Goal: Information Seeking & Learning: Compare options

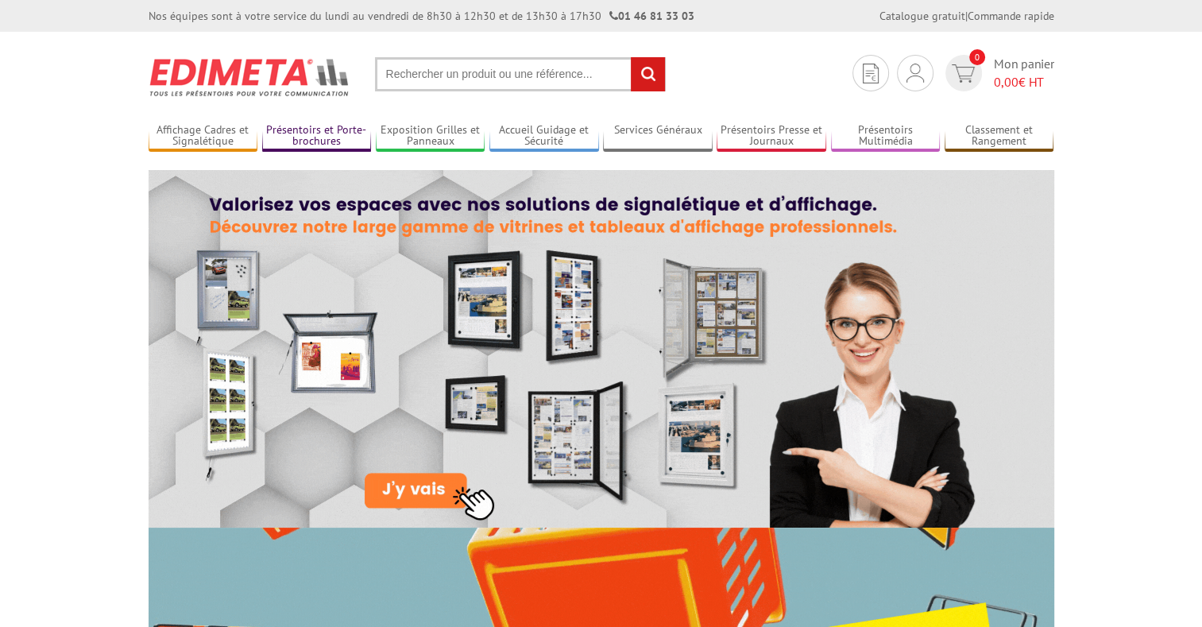
click at [298, 134] on link "Présentoirs et Porte-brochures" at bounding box center [317, 136] width 110 height 26
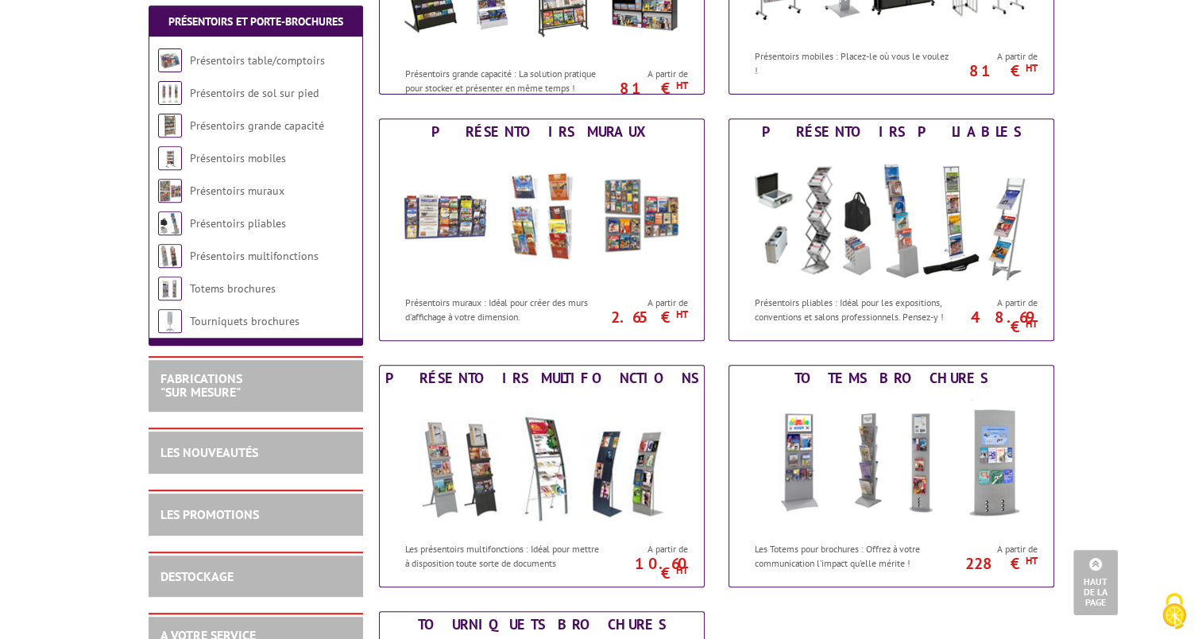
scroll to position [715, 0]
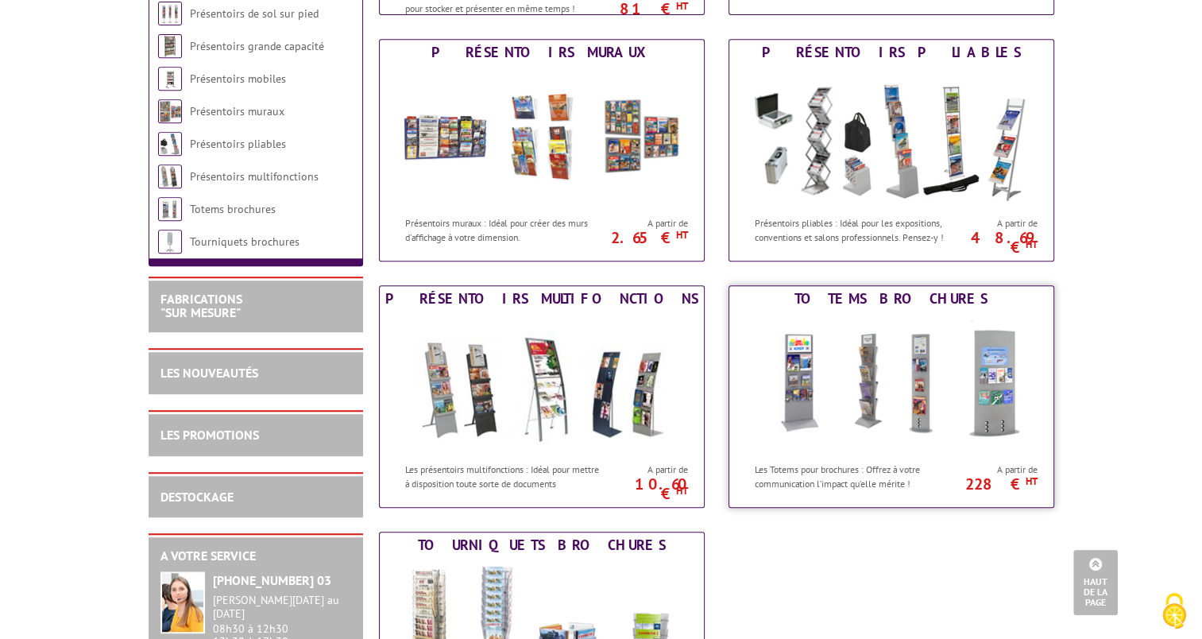
click at [877, 306] on div "Totems brochures" at bounding box center [891, 298] width 316 height 17
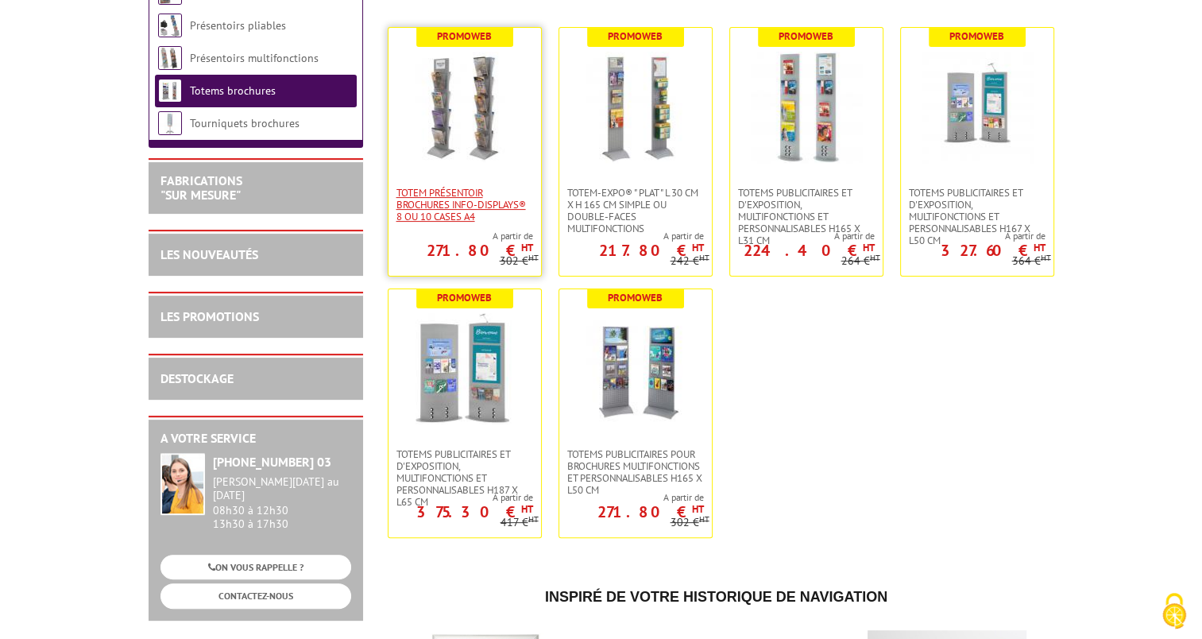
click at [427, 203] on span "Totem Présentoir brochures Info-Displays® 8 ou 10 cases A4" at bounding box center [464, 205] width 137 height 36
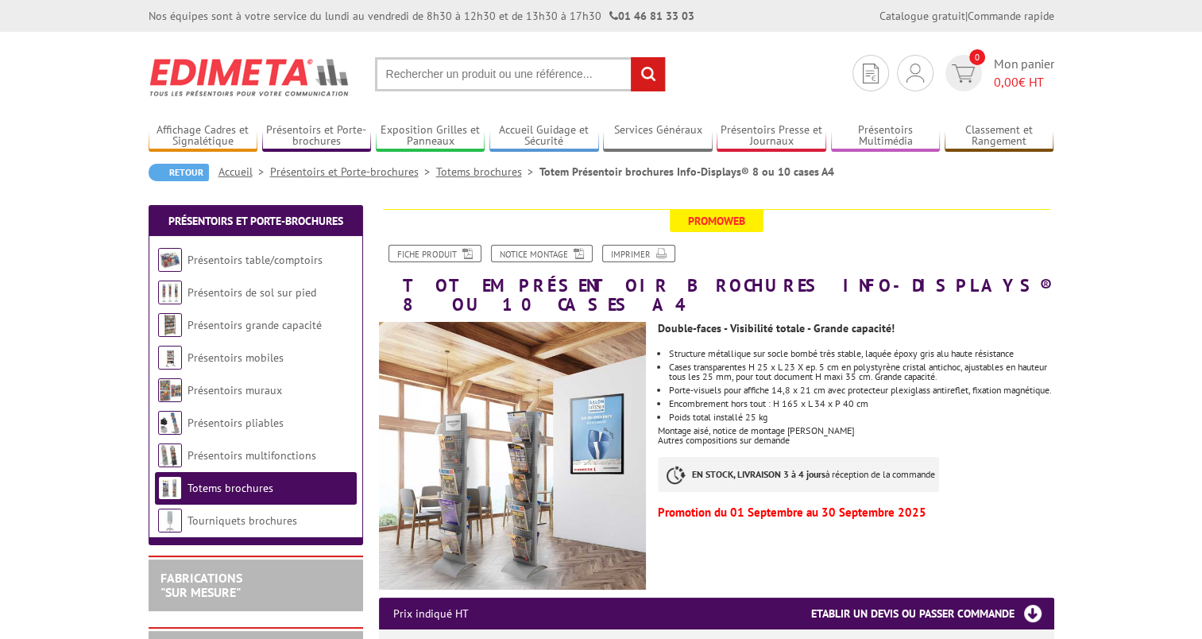
click at [495, 397] on img at bounding box center [513, 456] width 268 height 268
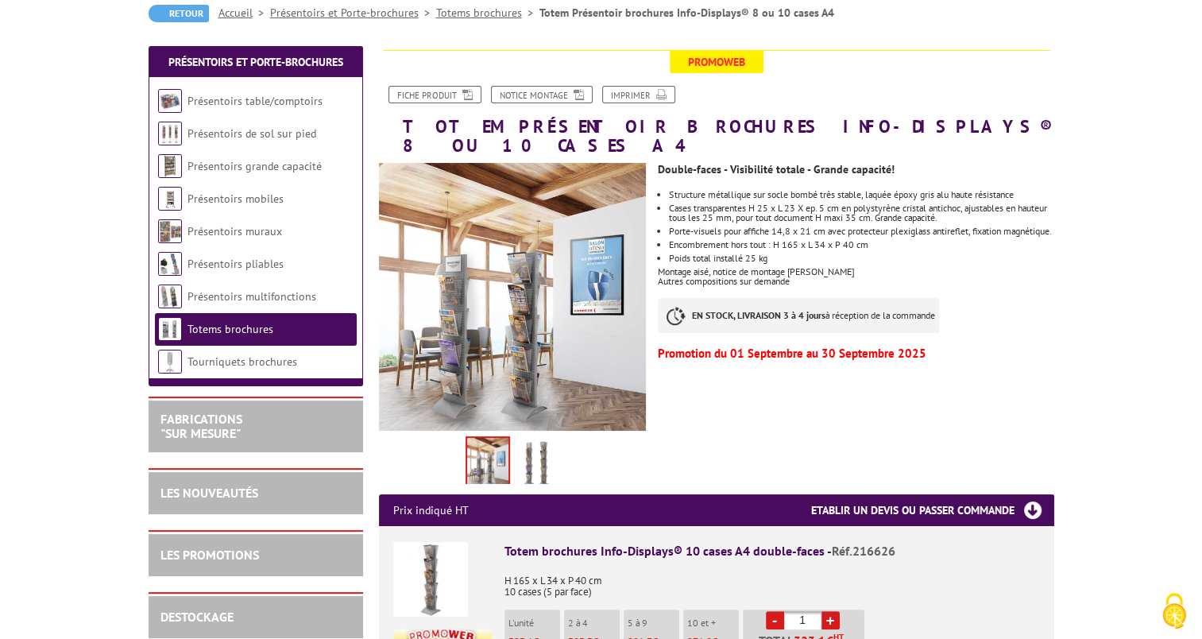
click at [543, 463] on img at bounding box center [537, 463] width 38 height 49
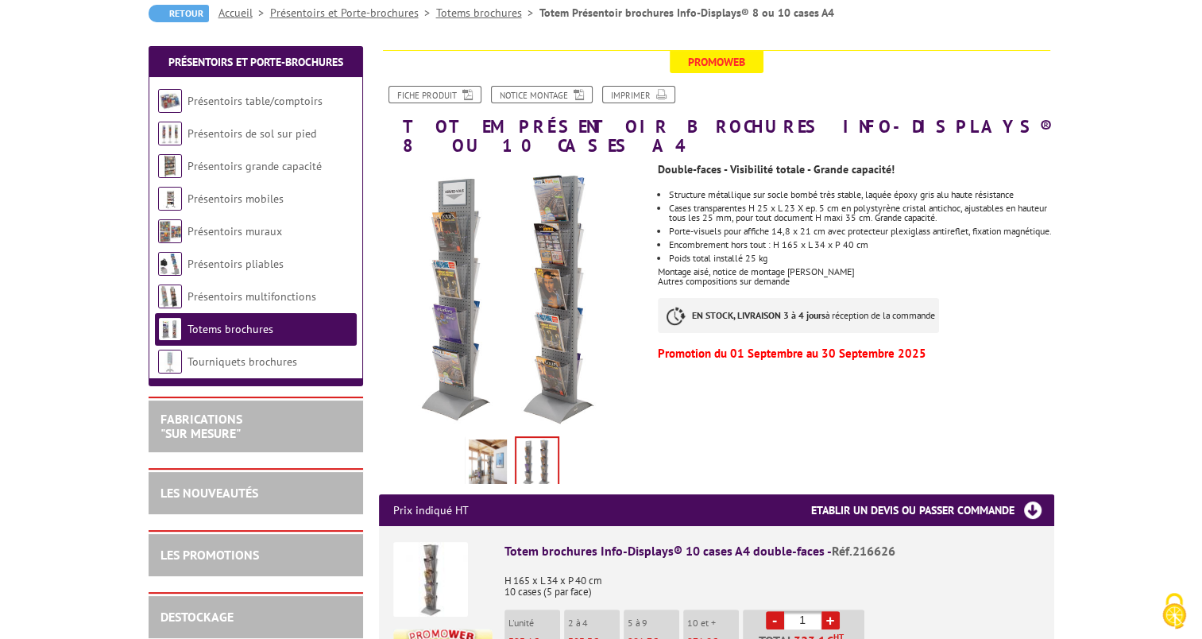
scroll to position [238, 0]
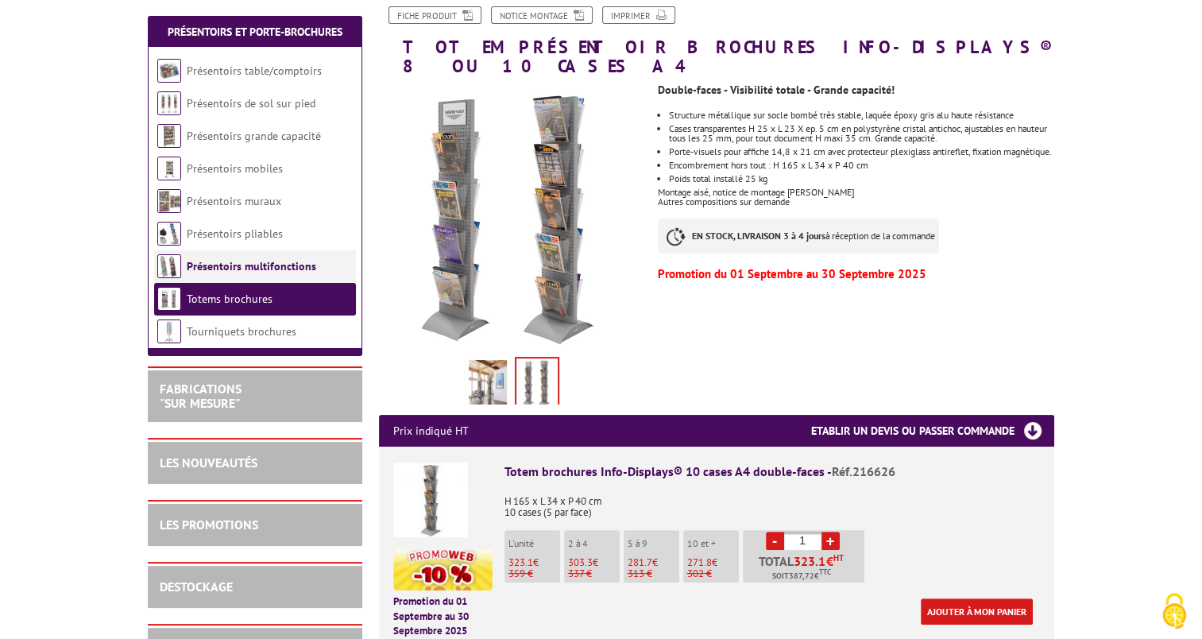
click at [182, 257] on li "Présentoirs multifonctions" at bounding box center [255, 266] width 202 height 33
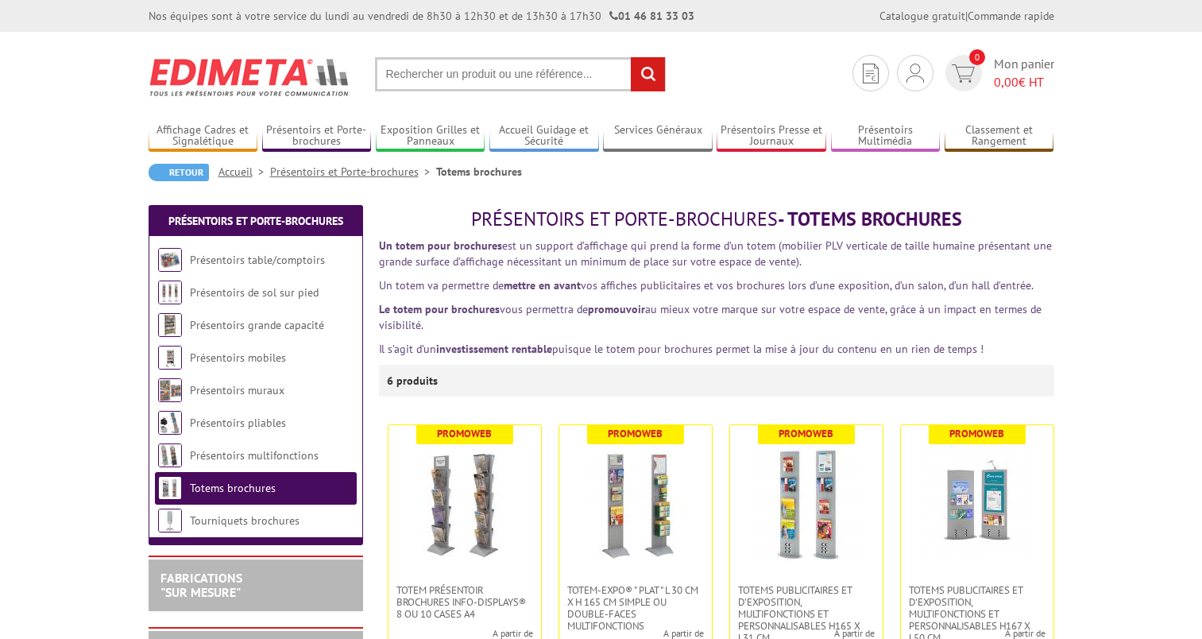
scroll to position [397, 0]
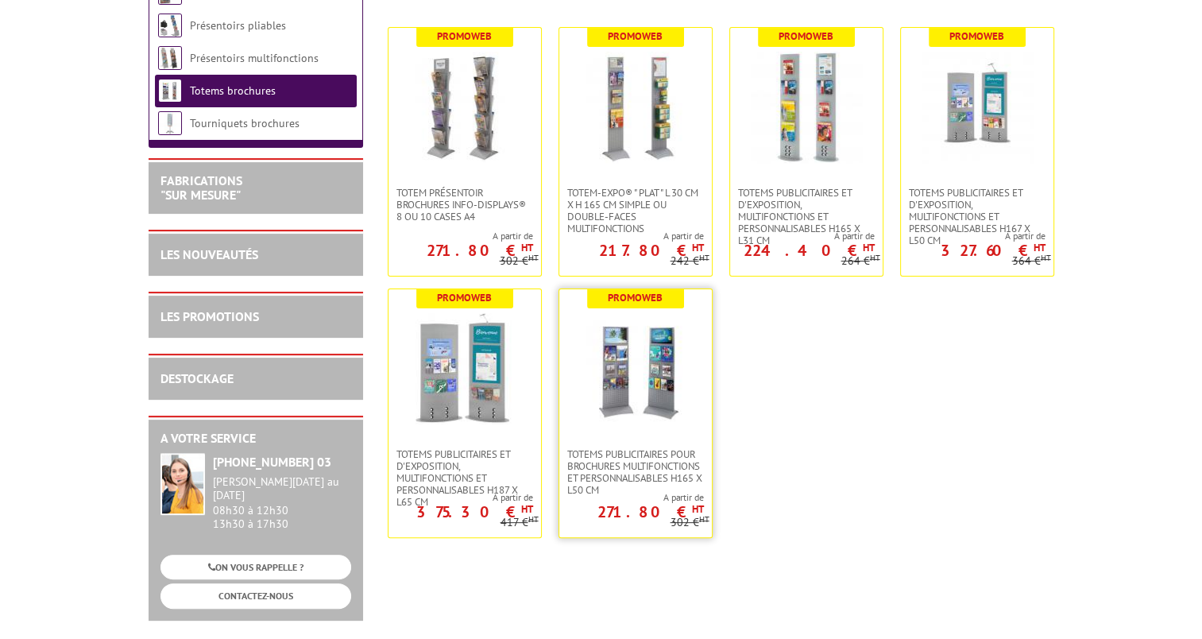
click at [655, 378] on img at bounding box center [635, 368] width 111 height 111
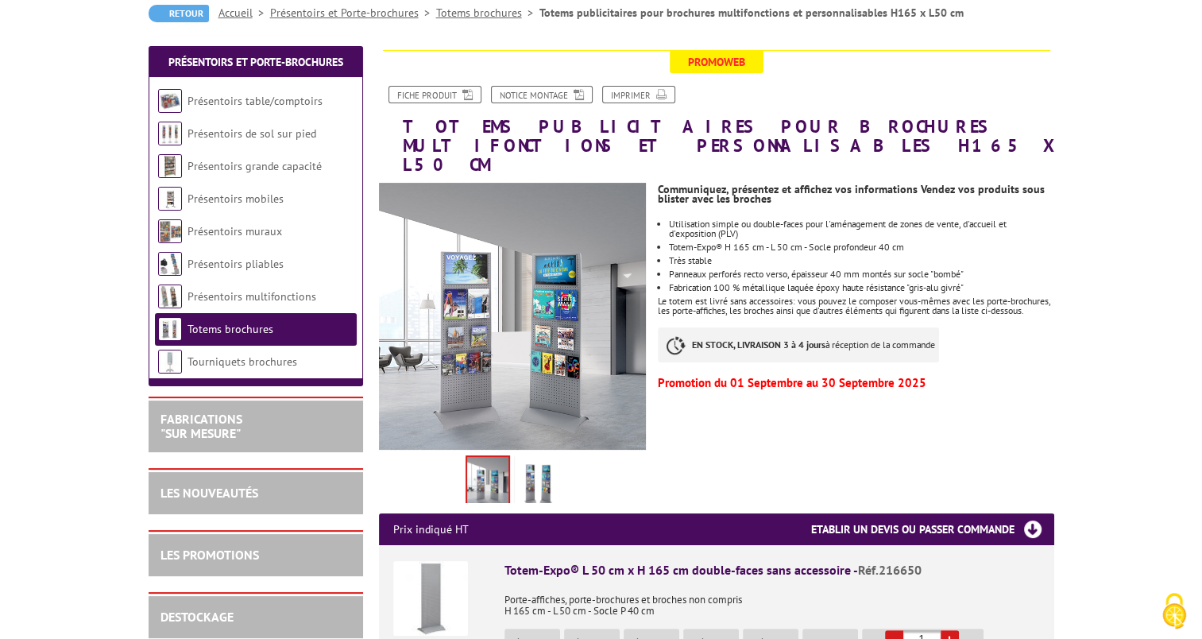
click at [539, 468] on img at bounding box center [537, 482] width 38 height 49
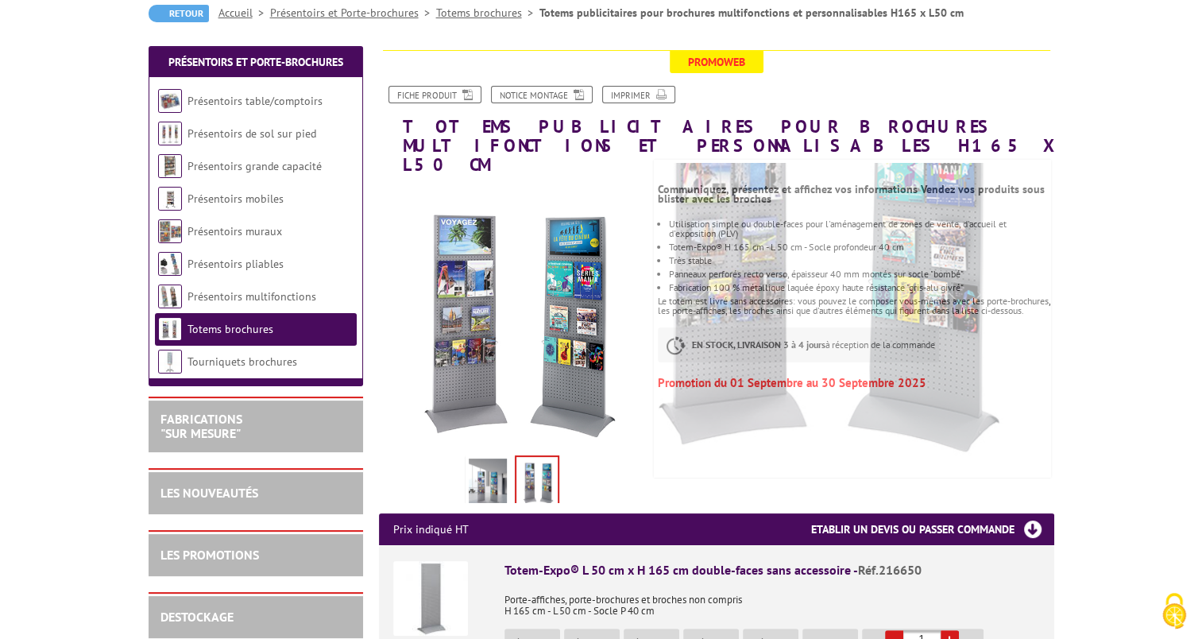
click at [485, 466] on img at bounding box center [488, 482] width 38 height 49
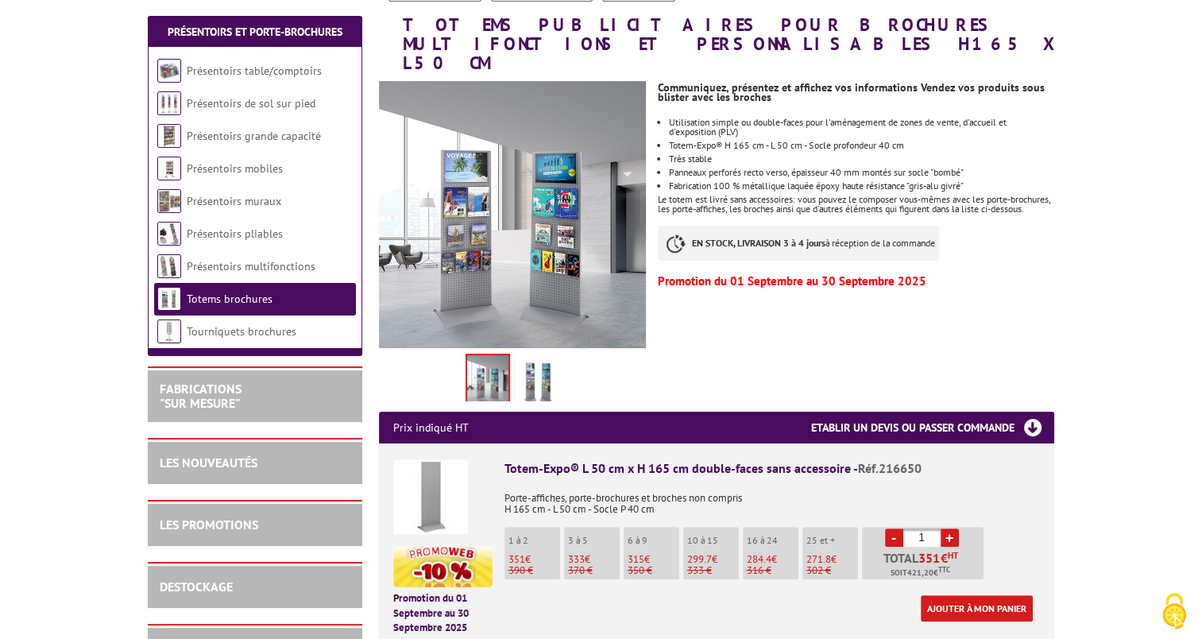
scroll to position [318, 0]
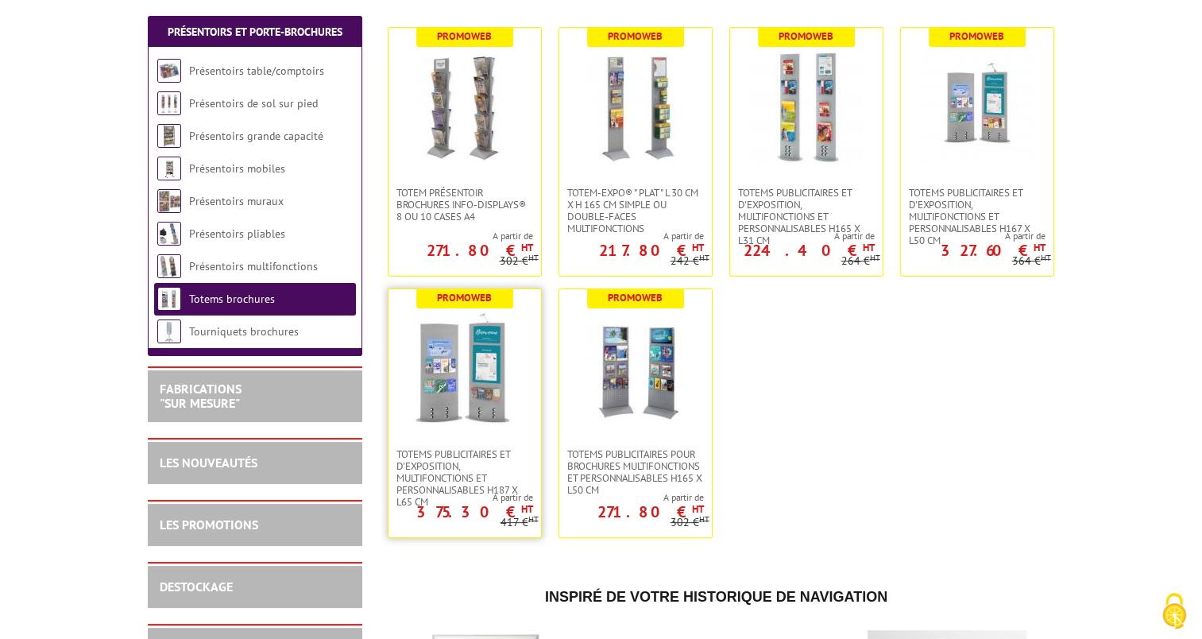
click at [485, 378] on img at bounding box center [464, 368] width 111 height 111
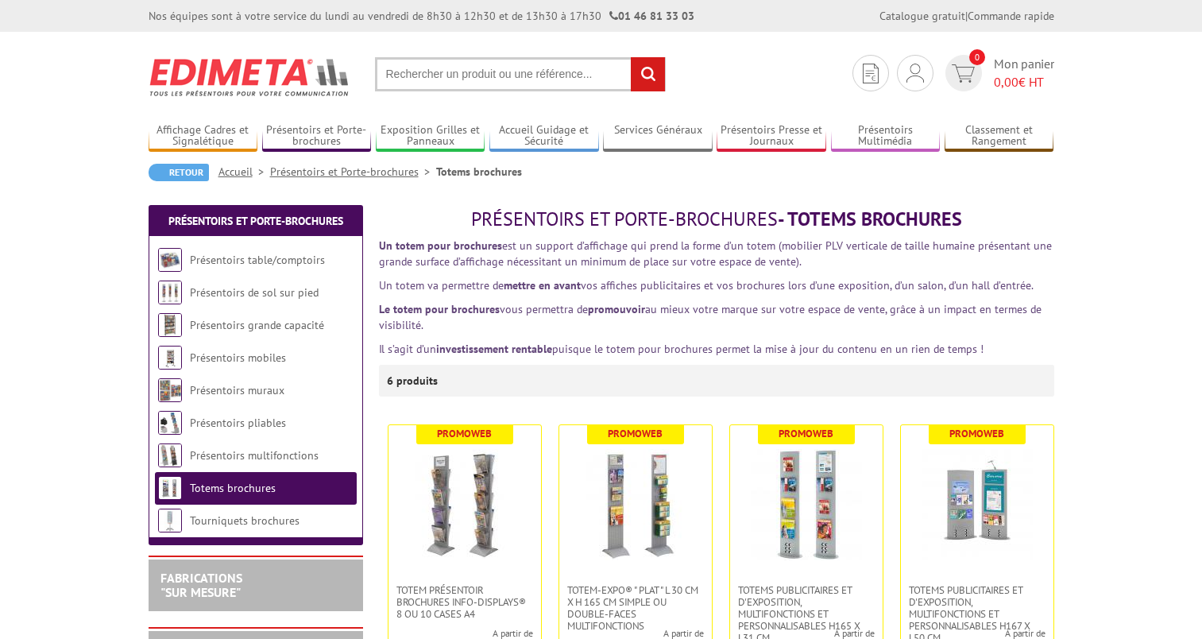
scroll to position [397, 0]
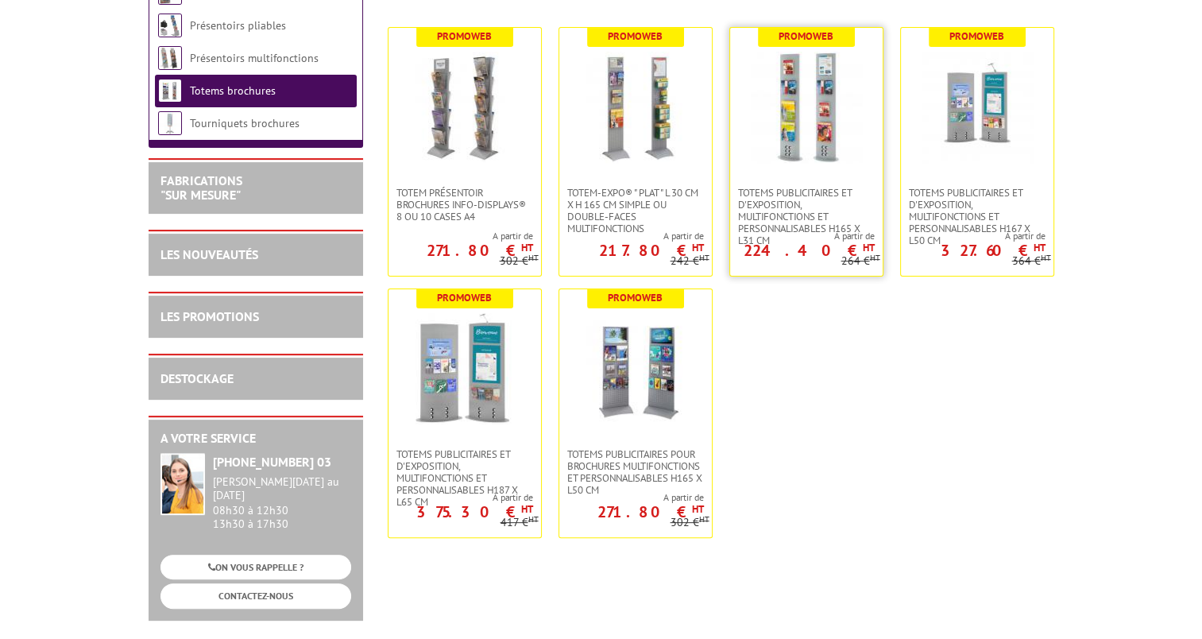
click at [827, 106] on img at bounding box center [806, 107] width 111 height 111
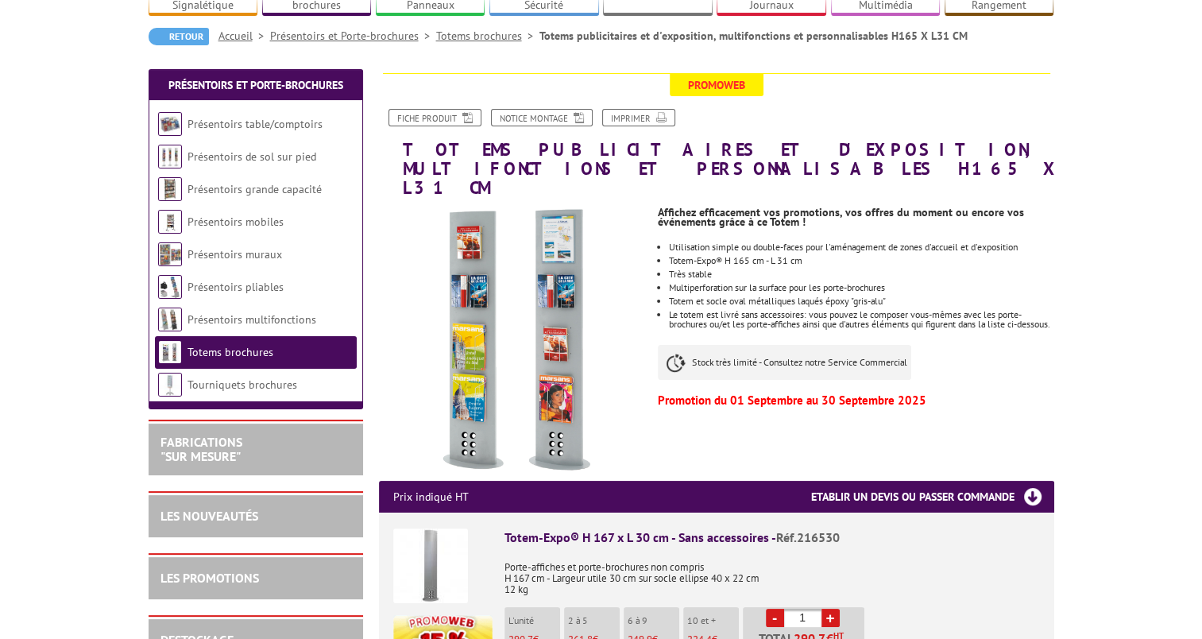
scroll to position [159, 0]
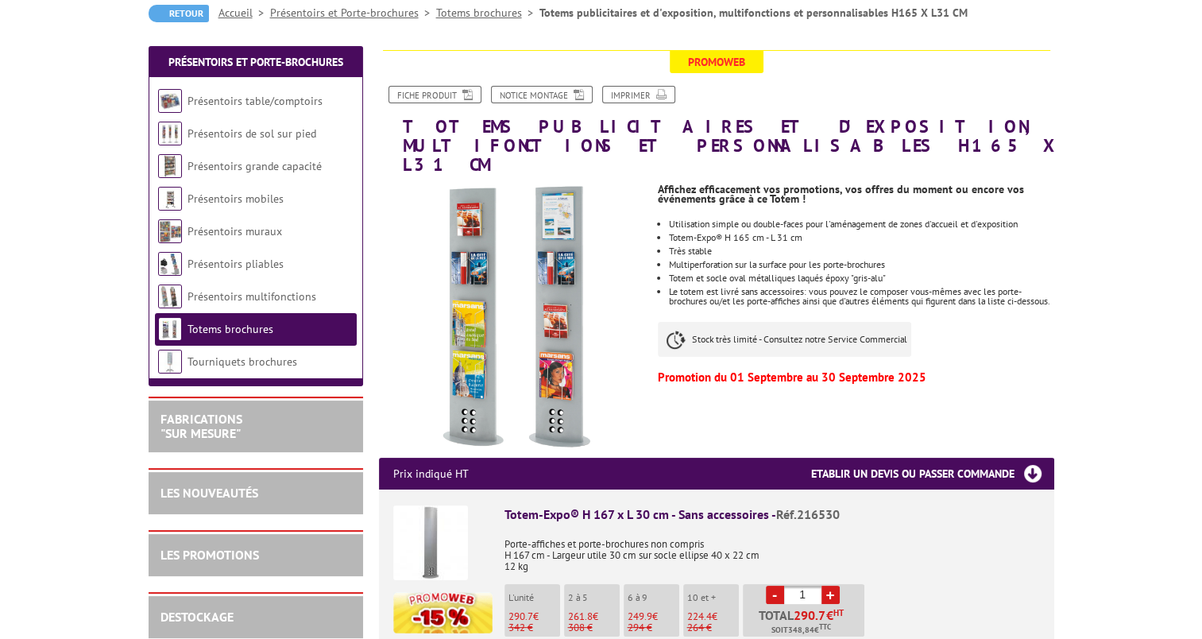
click at [545, 304] on img at bounding box center [513, 317] width 268 height 268
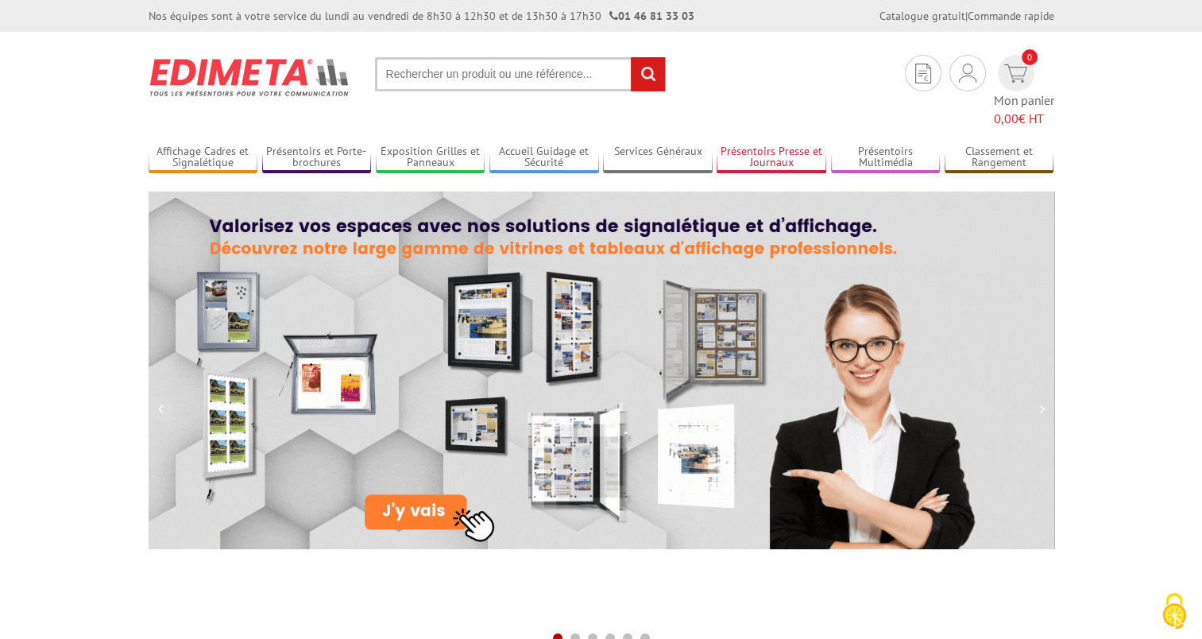
click at [772, 145] on link "Présentoirs Presse et Journaux" at bounding box center [772, 158] width 110 height 26
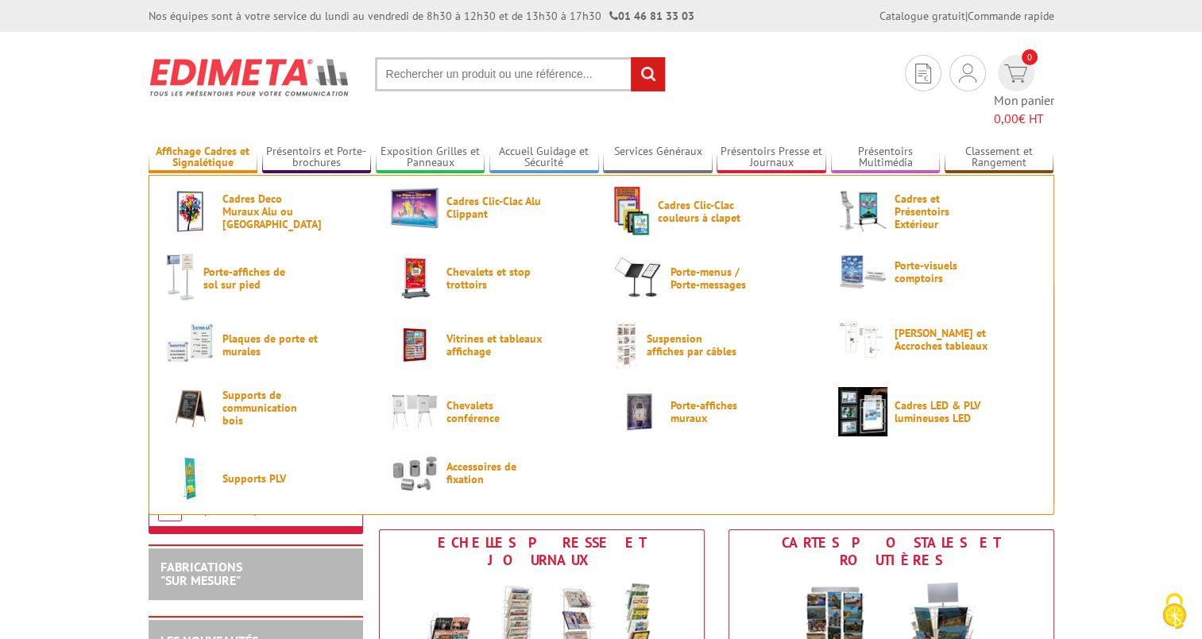
click at [199, 145] on link "Affichage Cadres et Signalétique" at bounding box center [204, 158] width 110 height 26
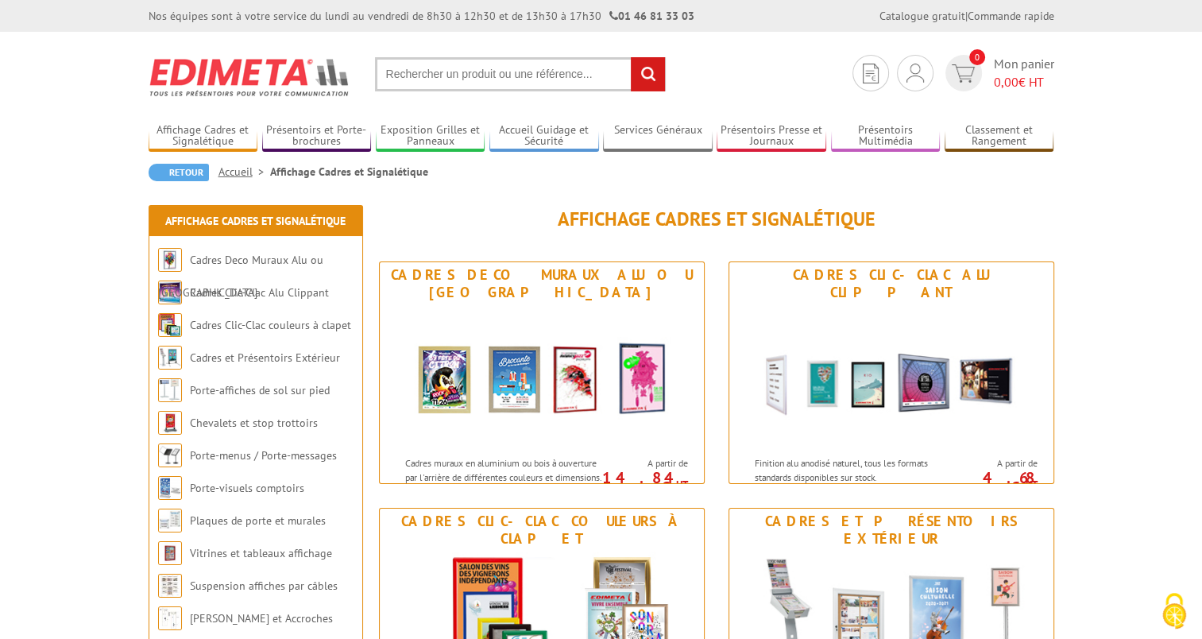
scroll to position [397, 0]
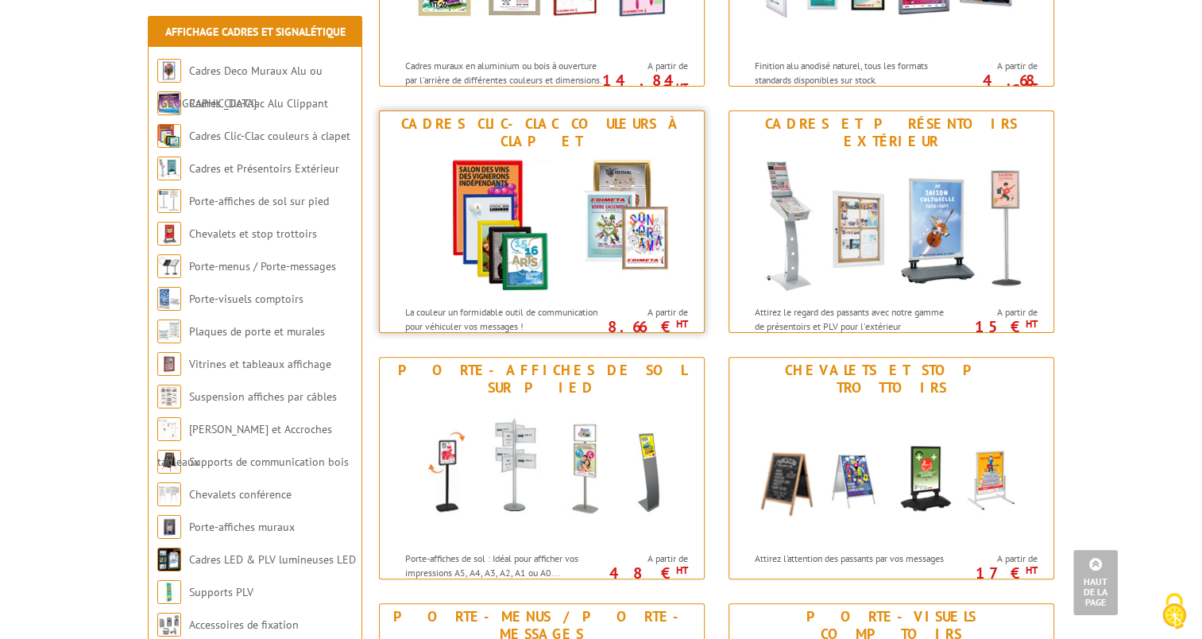
click at [493, 244] on img at bounding box center [542, 225] width 294 height 143
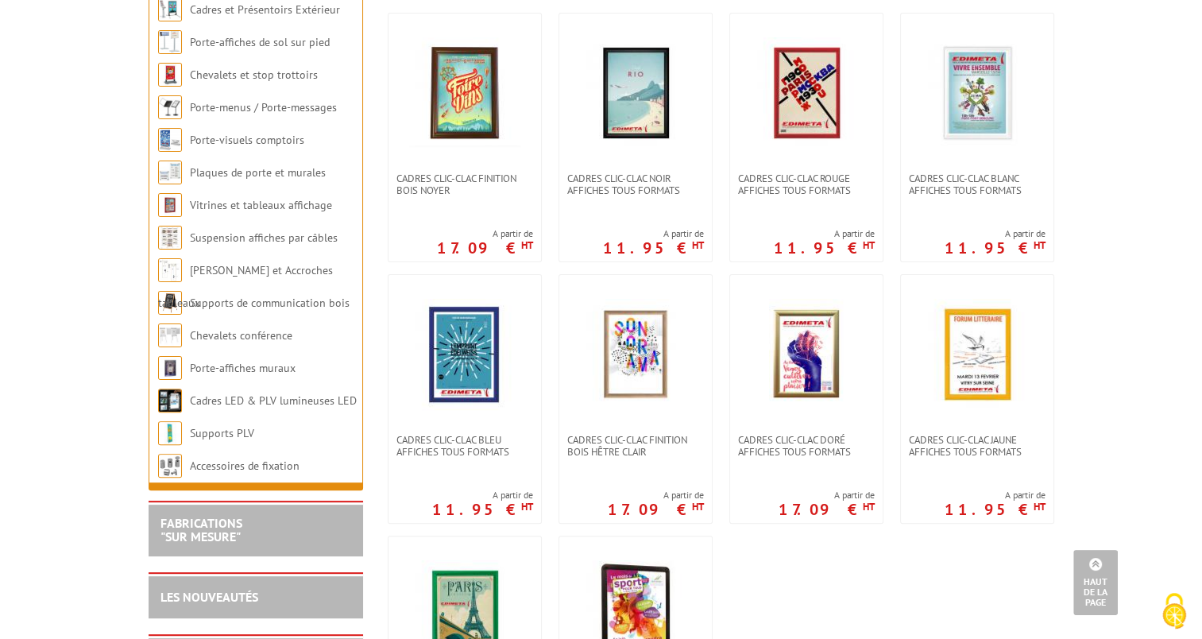
scroll to position [397, 0]
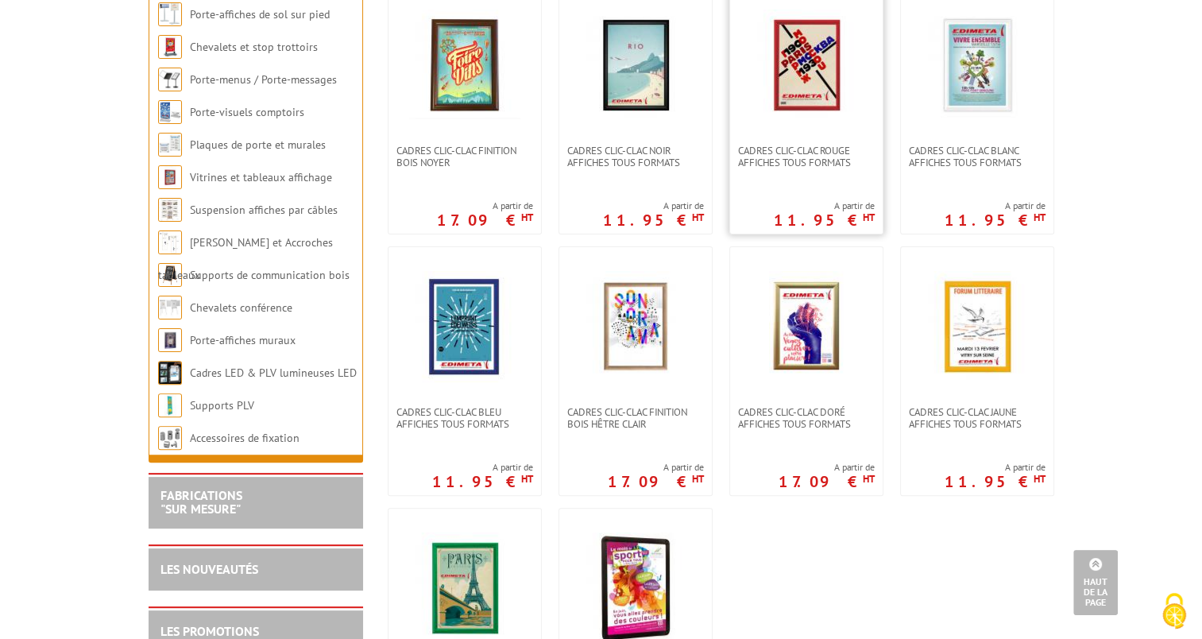
click at [815, 80] on img at bounding box center [806, 65] width 111 height 111
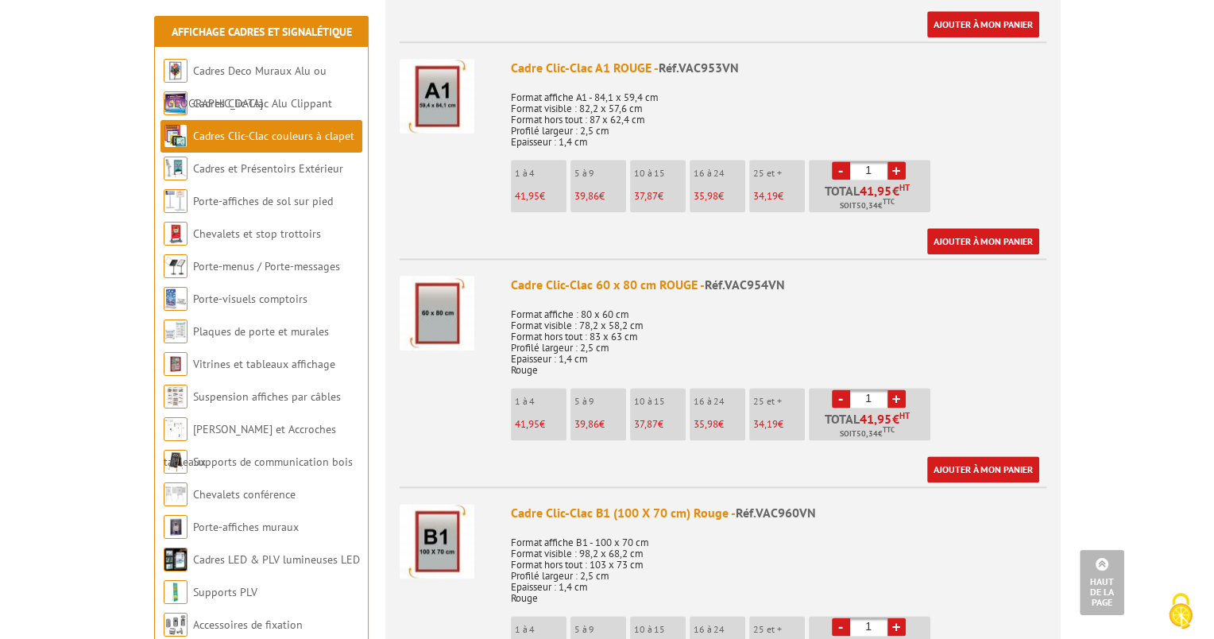
scroll to position [1907, 0]
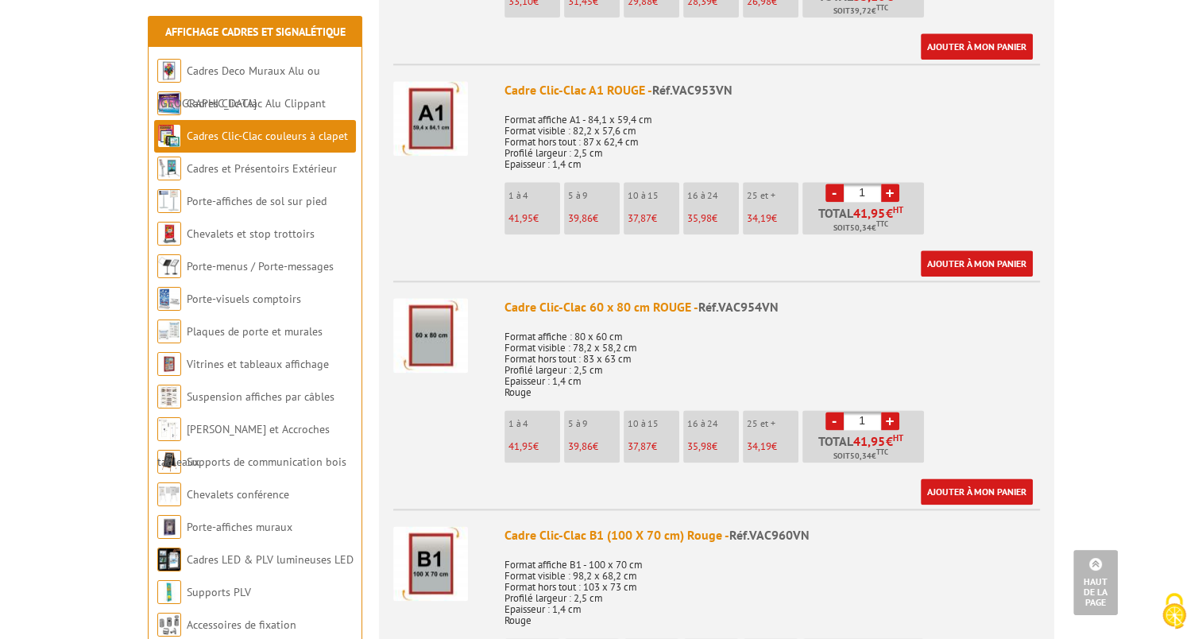
click at [429, 95] on img at bounding box center [430, 118] width 75 height 75
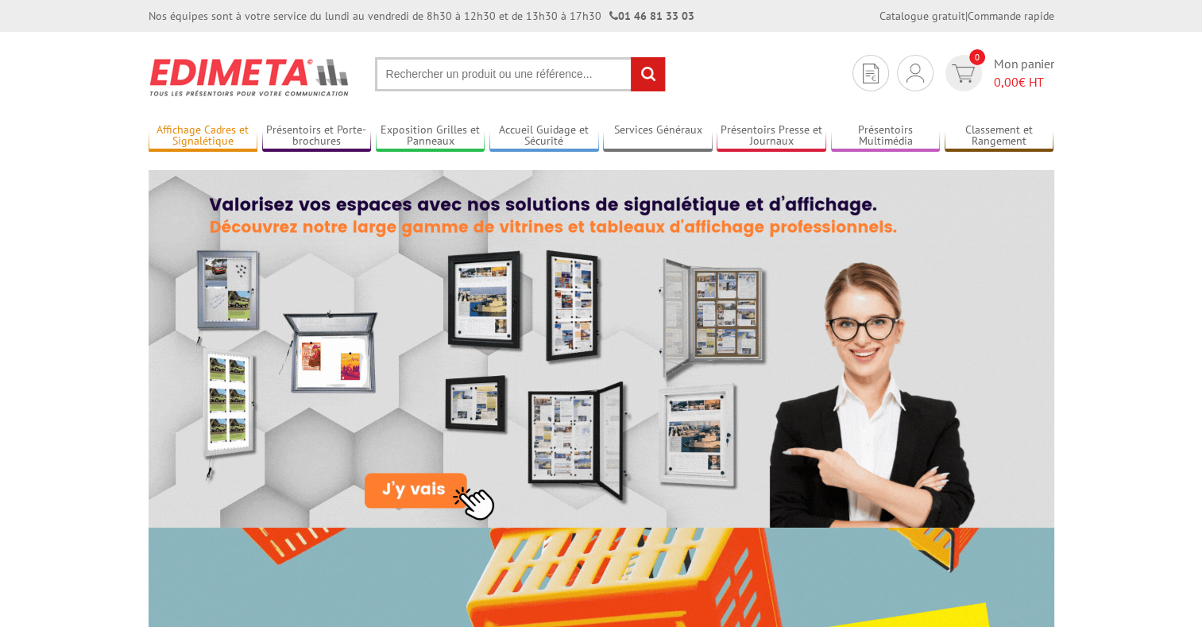
click at [213, 128] on link "Affichage Cadres et Signalétique" at bounding box center [204, 136] width 110 height 26
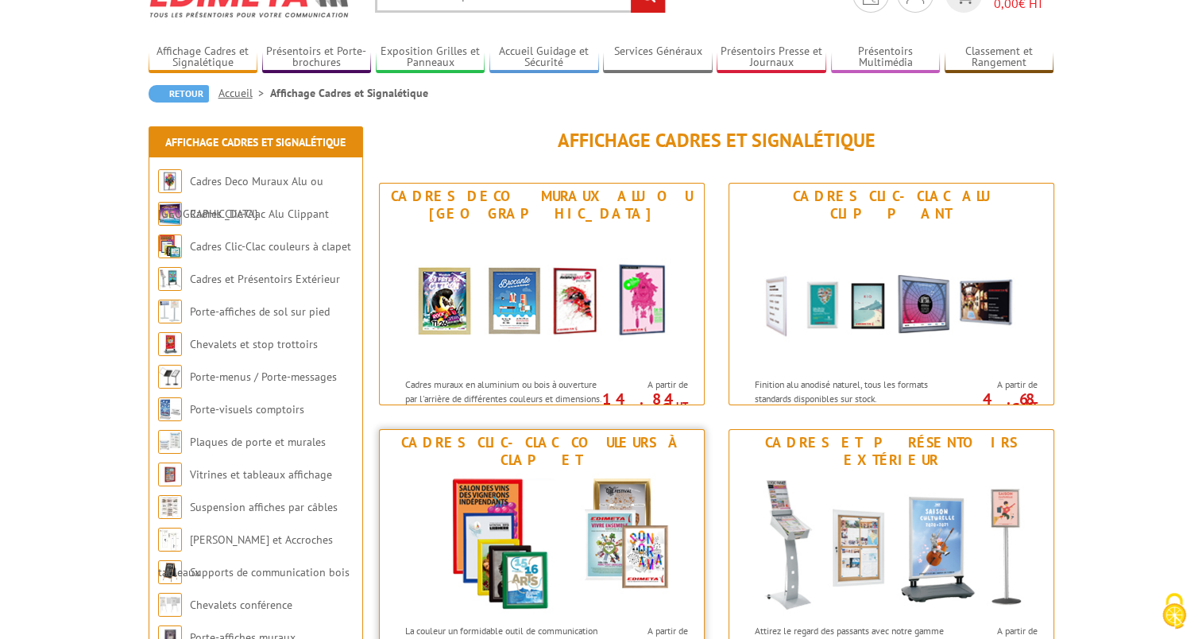
scroll to position [79, 0]
click at [481, 481] on img at bounding box center [542, 543] width 294 height 143
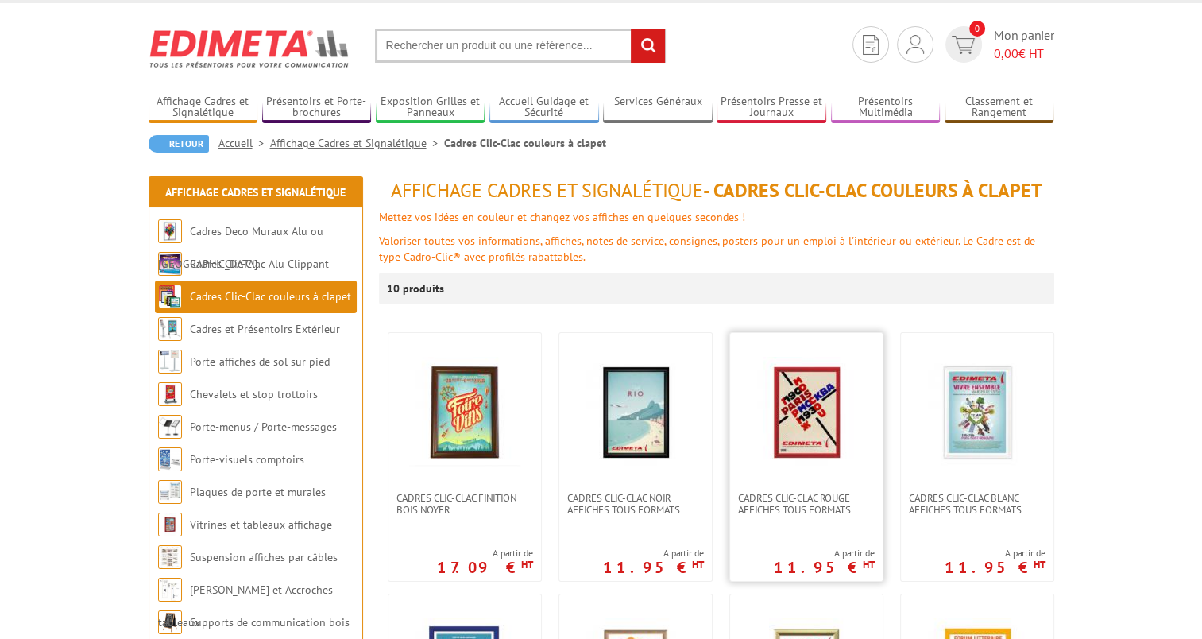
scroll to position [79, 0]
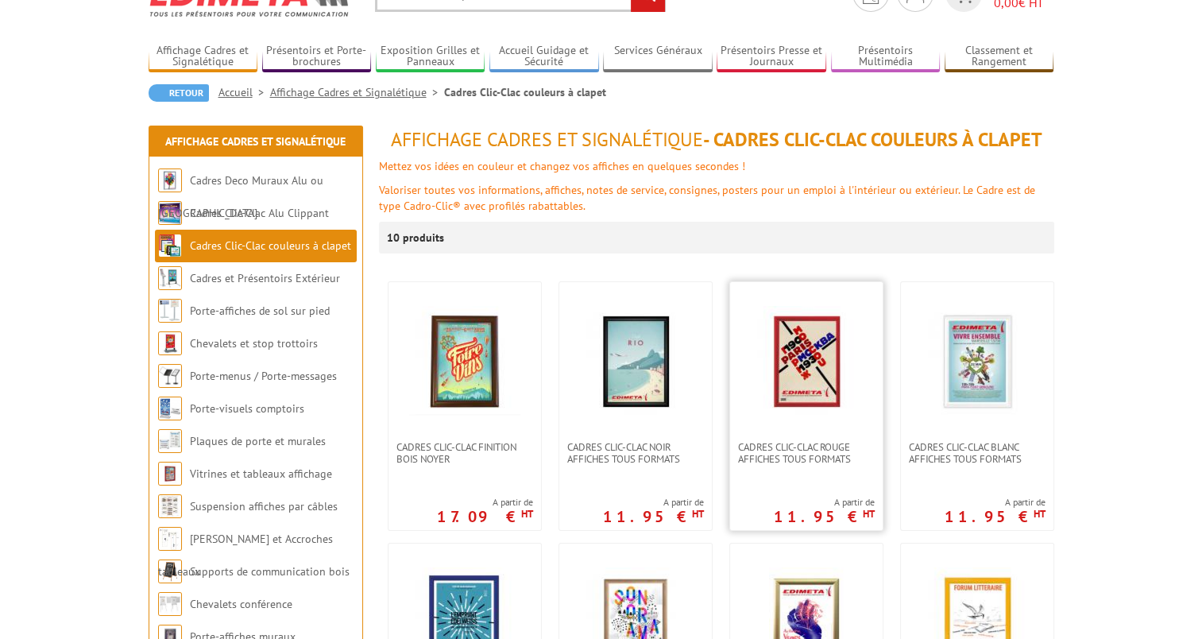
click at [806, 381] on img at bounding box center [806, 361] width 111 height 111
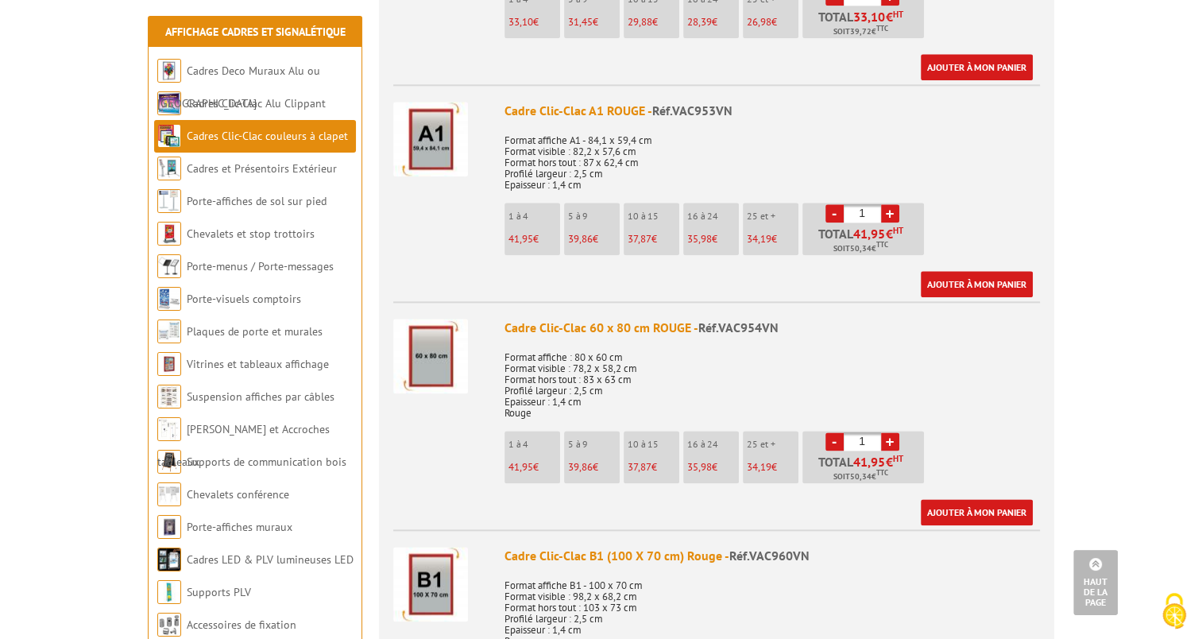
scroll to position [1612, 0]
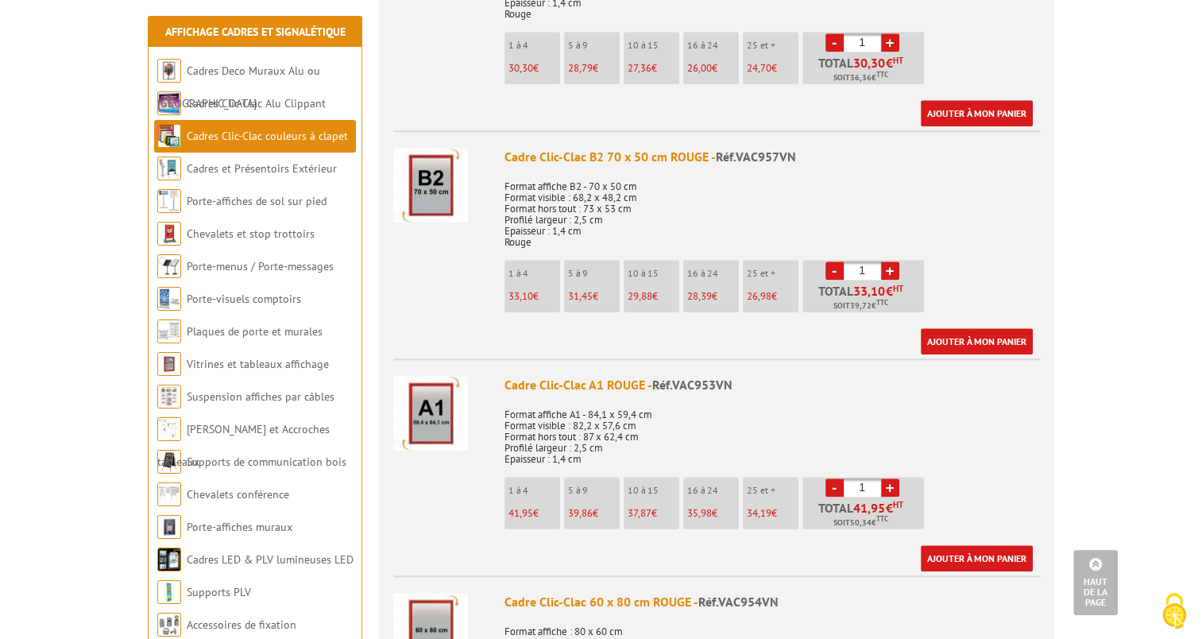
click at [433, 376] on img at bounding box center [430, 413] width 75 height 75
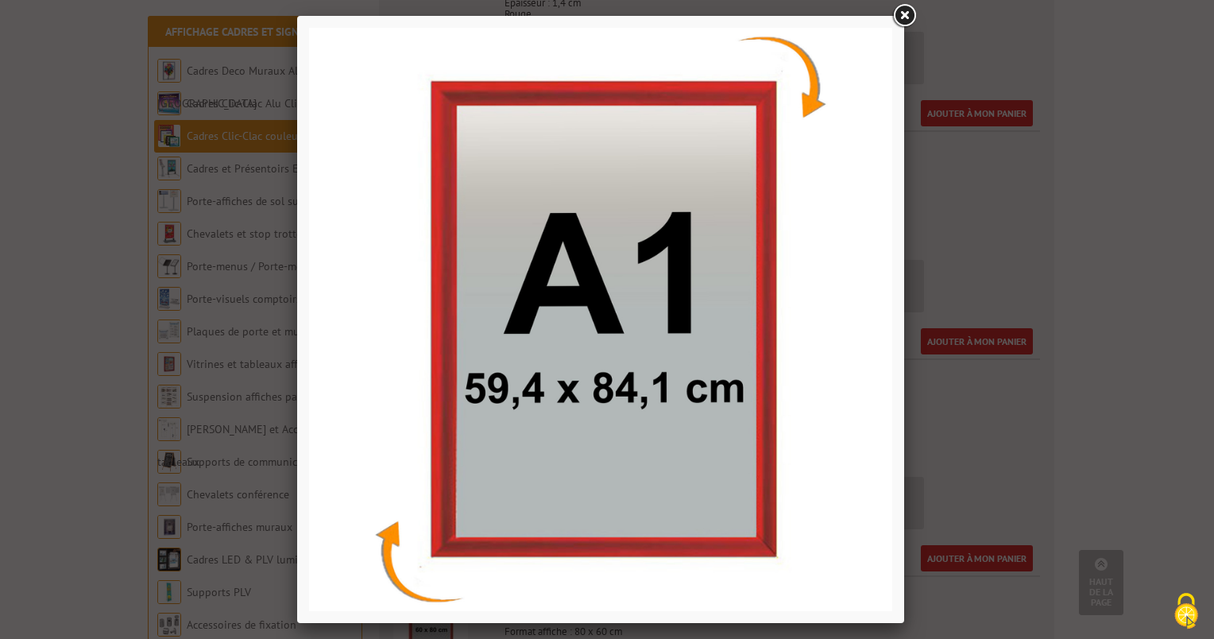
click at [906, 20] on link at bounding box center [904, 16] width 29 height 29
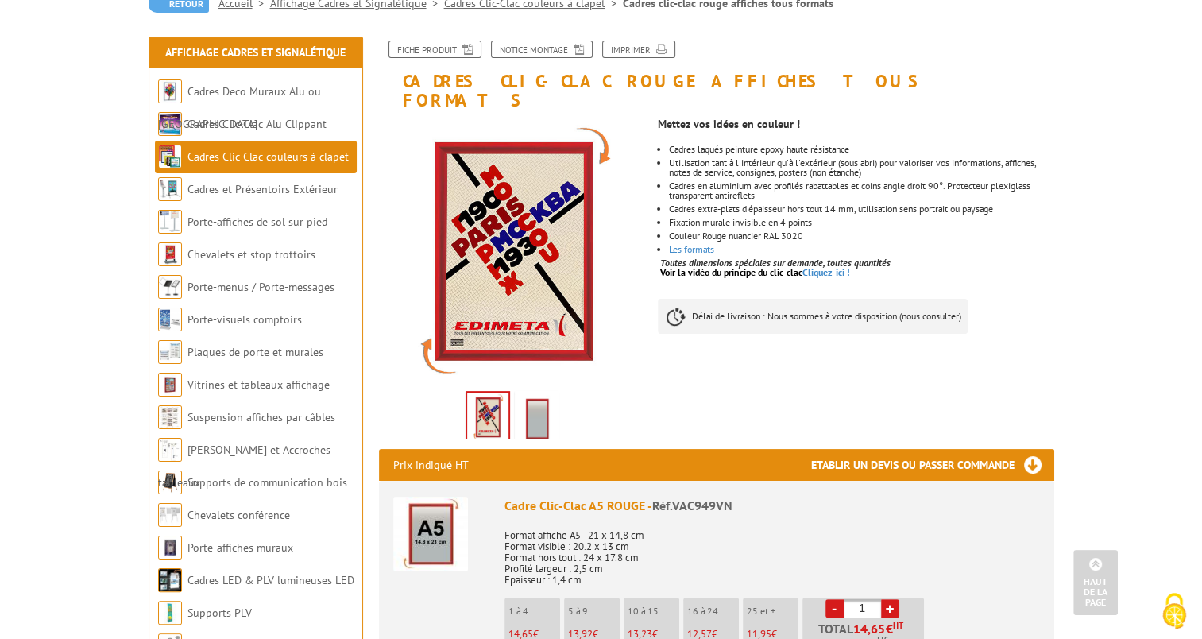
scroll to position [0, 0]
